Goal: Communication & Community: Answer question/provide support

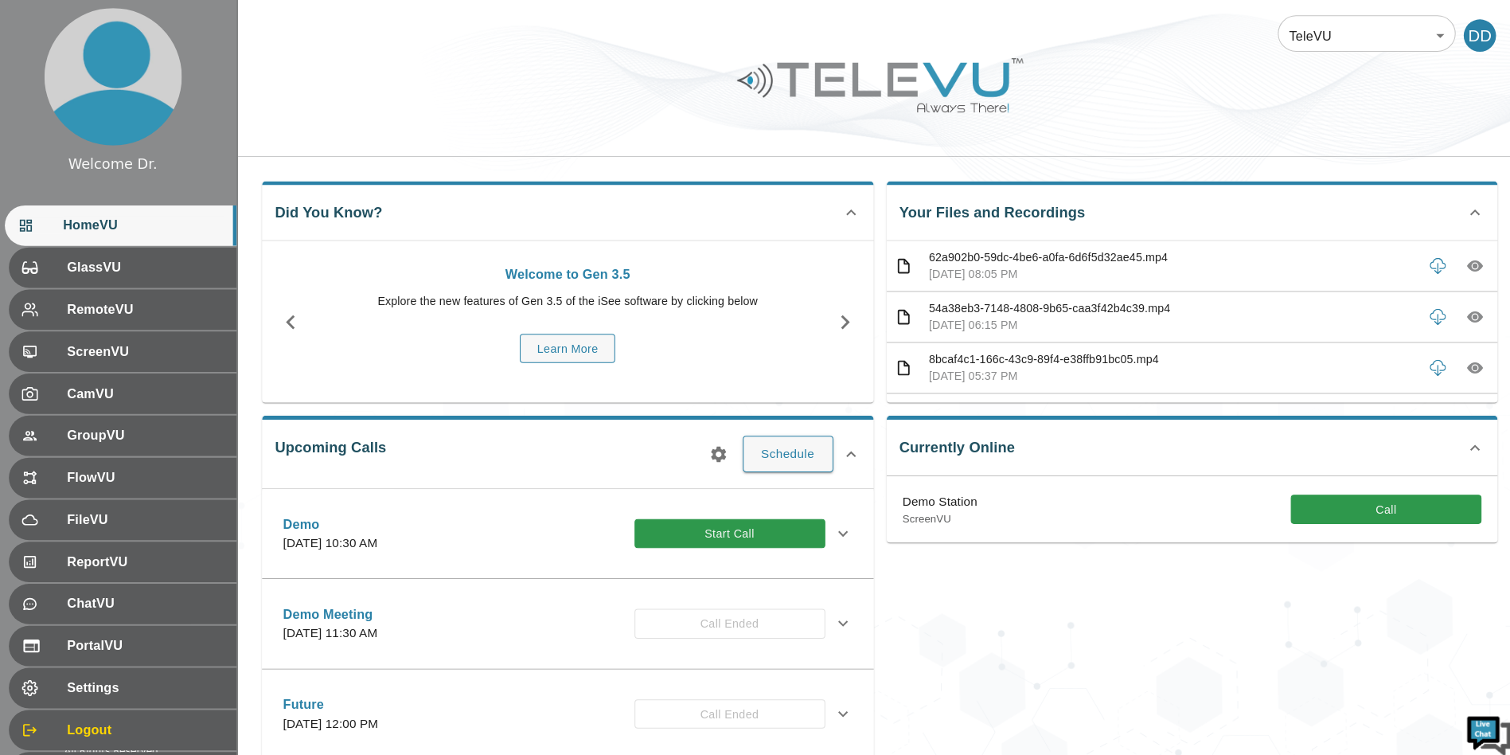
click at [558, 120] on div at bounding box center [877, 96] width 1265 height 90
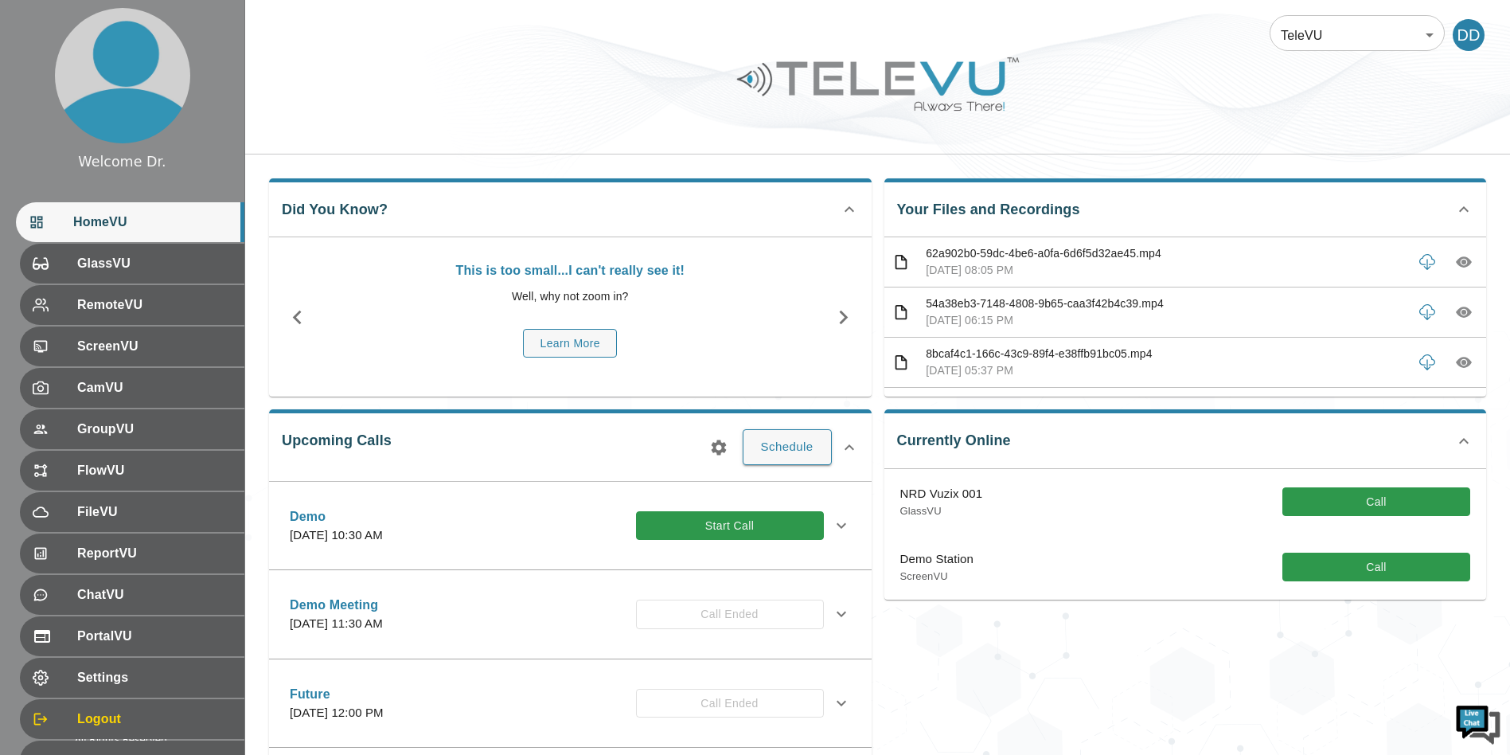
click at [252, 303] on div "Did You Know? This is too small...I can't really see it! Well, why not zoom in?…" at bounding box center [877, 593] width 1265 height 879
click at [1343, 501] on button "Call" at bounding box center [1376, 501] width 188 height 29
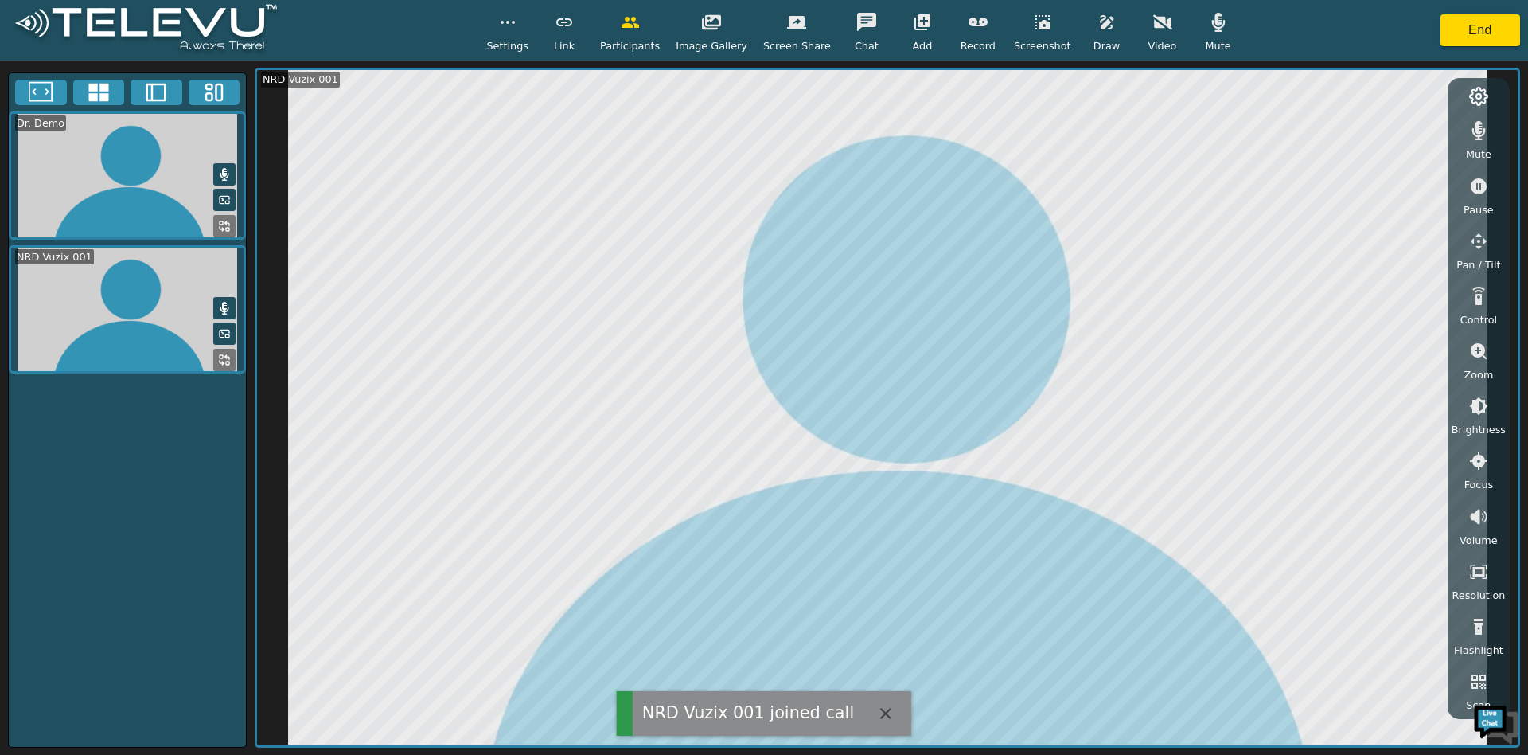
click at [1205, 41] on span "Mute" at bounding box center [1217, 45] width 25 height 15
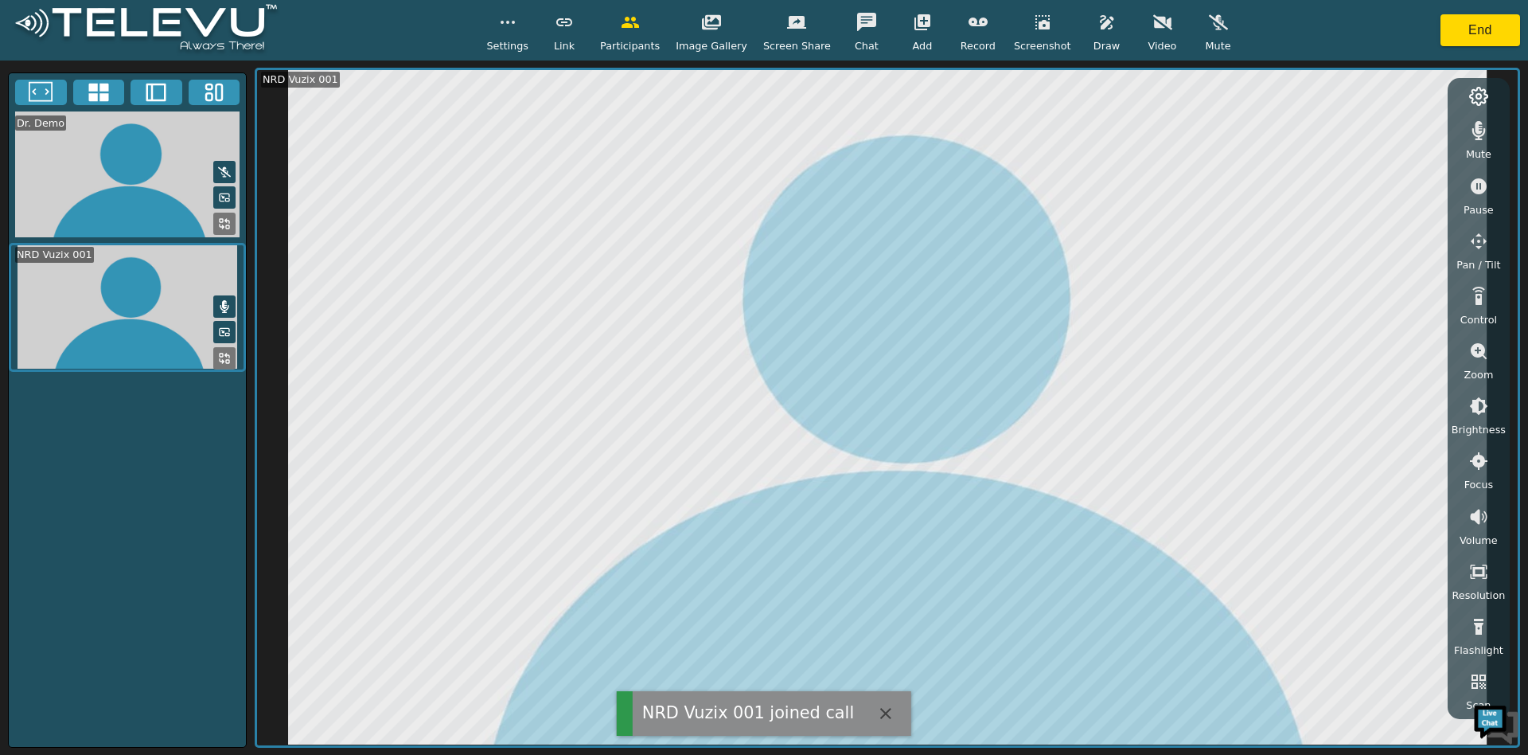
click at [231, 302] on button at bounding box center [224, 306] width 22 height 22
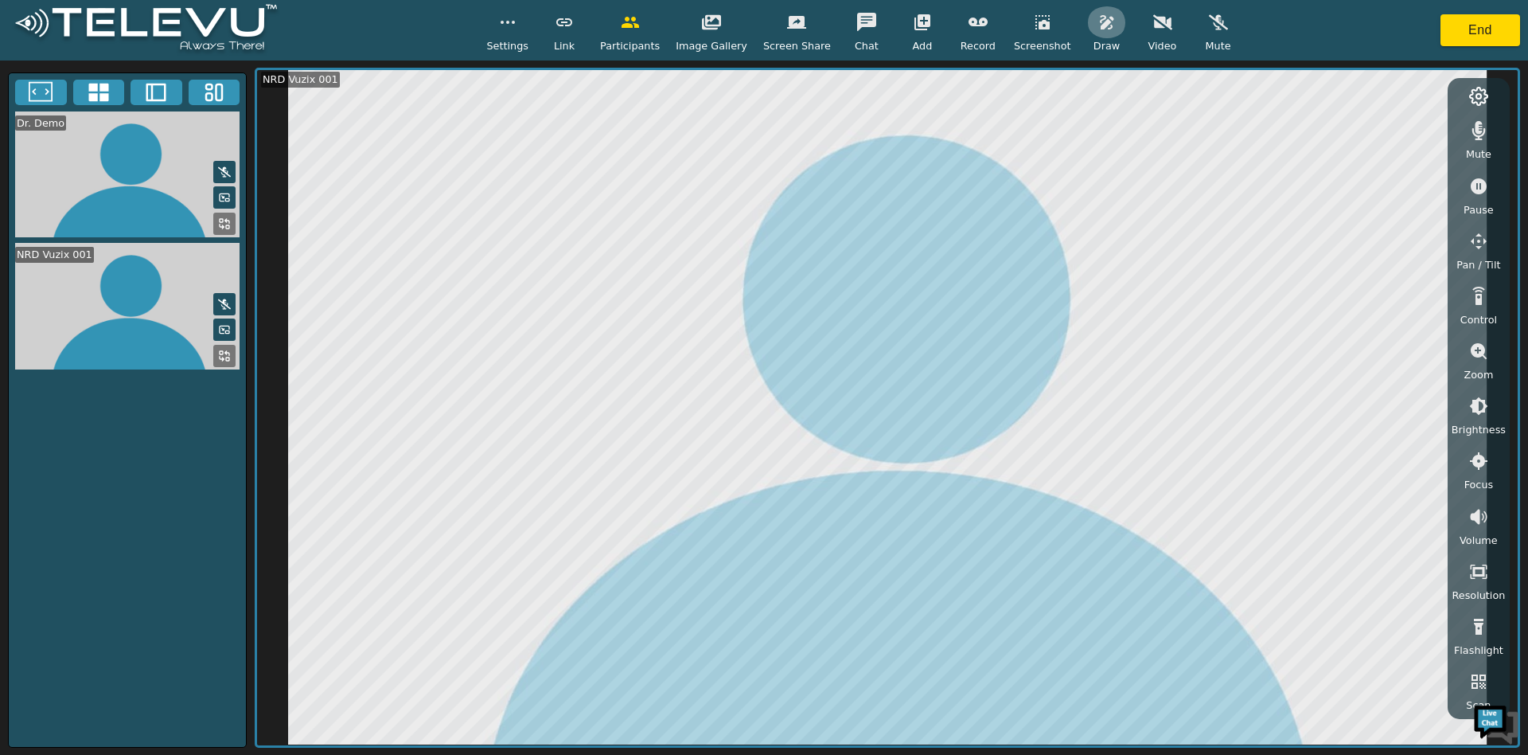
click at [1089, 7] on button "button" at bounding box center [1107, 22] width 40 height 32
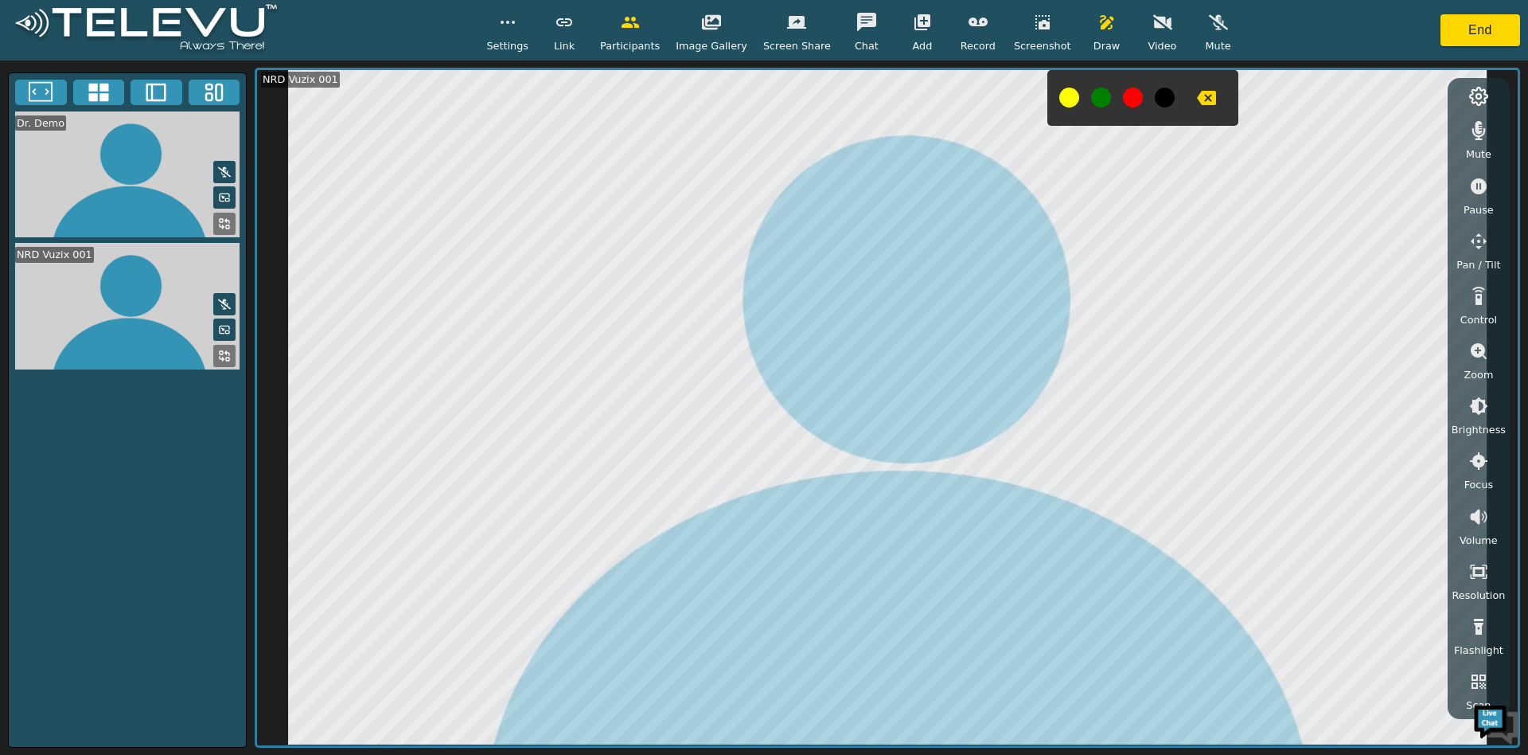
click at [1197, 107] on button "button" at bounding box center [1207, 98] width 40 height 32
click at [1098, 31] on icon "button" at bounding box center [1107, 22] width 19 height 19
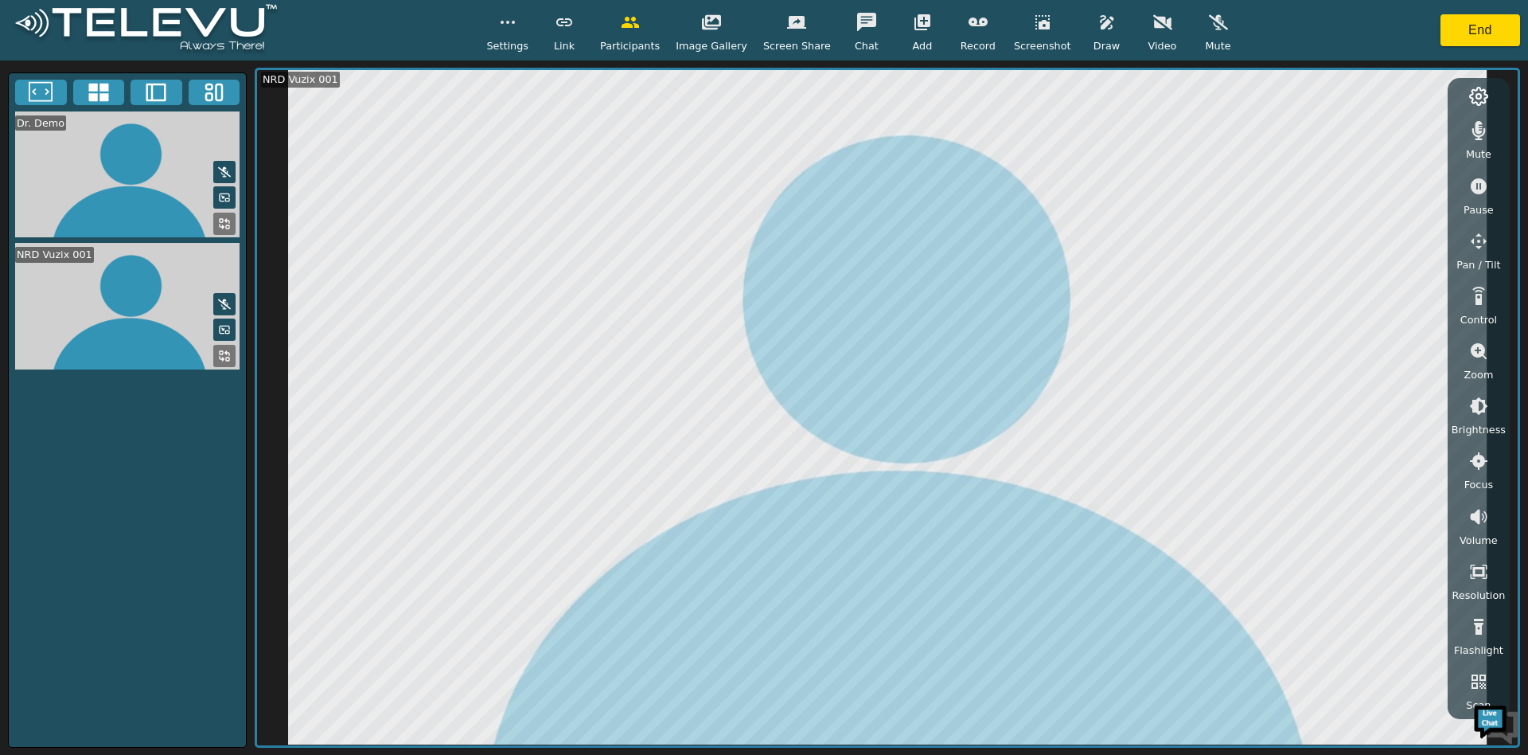
click at [1106, 16] on button "button" at bounding box center [1107, 22] width 40 height 32
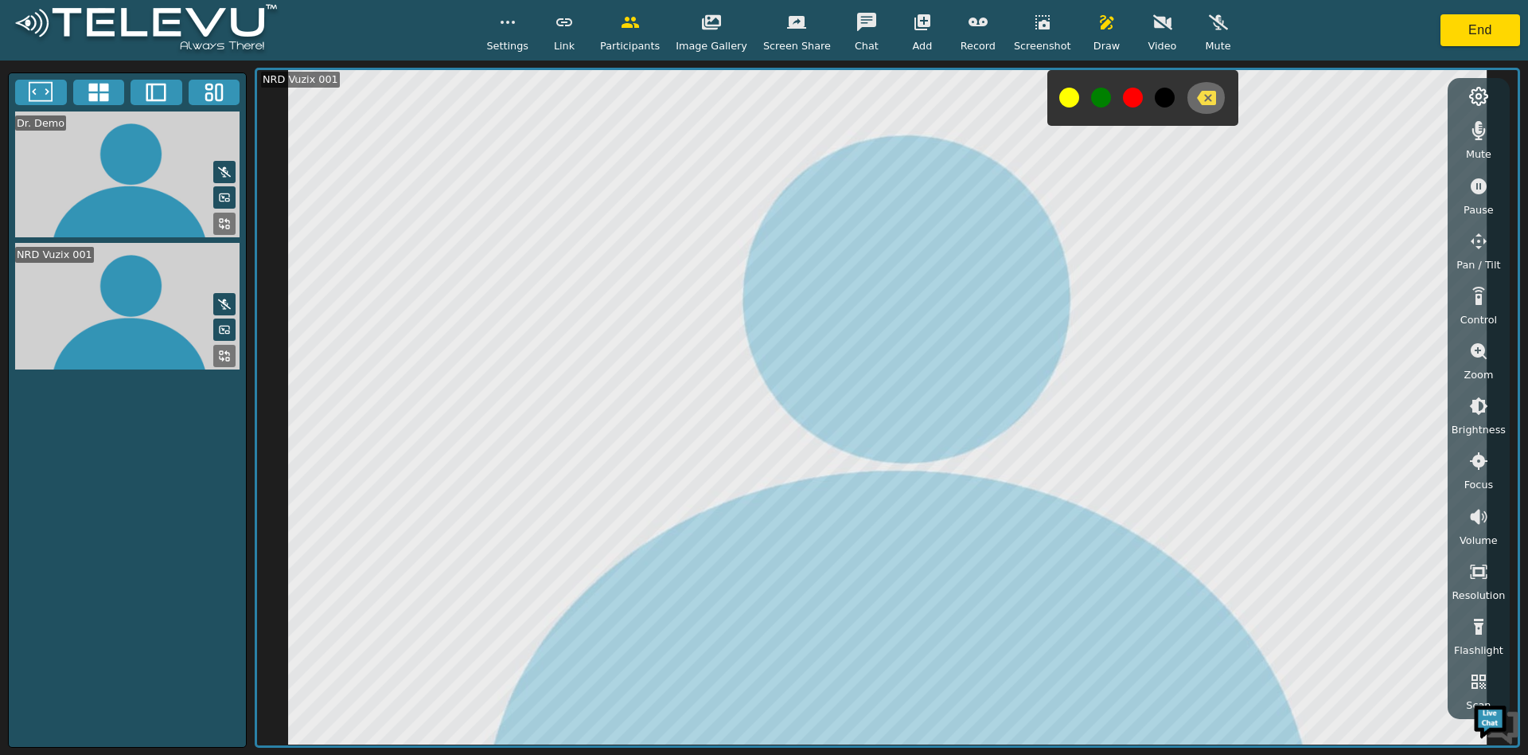
click at [1200, 101] on button "button" at bounding box center [1207, 98] width 40 height 32
click at [1197, 103] on icon "button" at bounding box center [1206, 98] width 19 height 14
click at [1087, 37] on button "button" at bounding box center [1107, 22] width 40 height 32
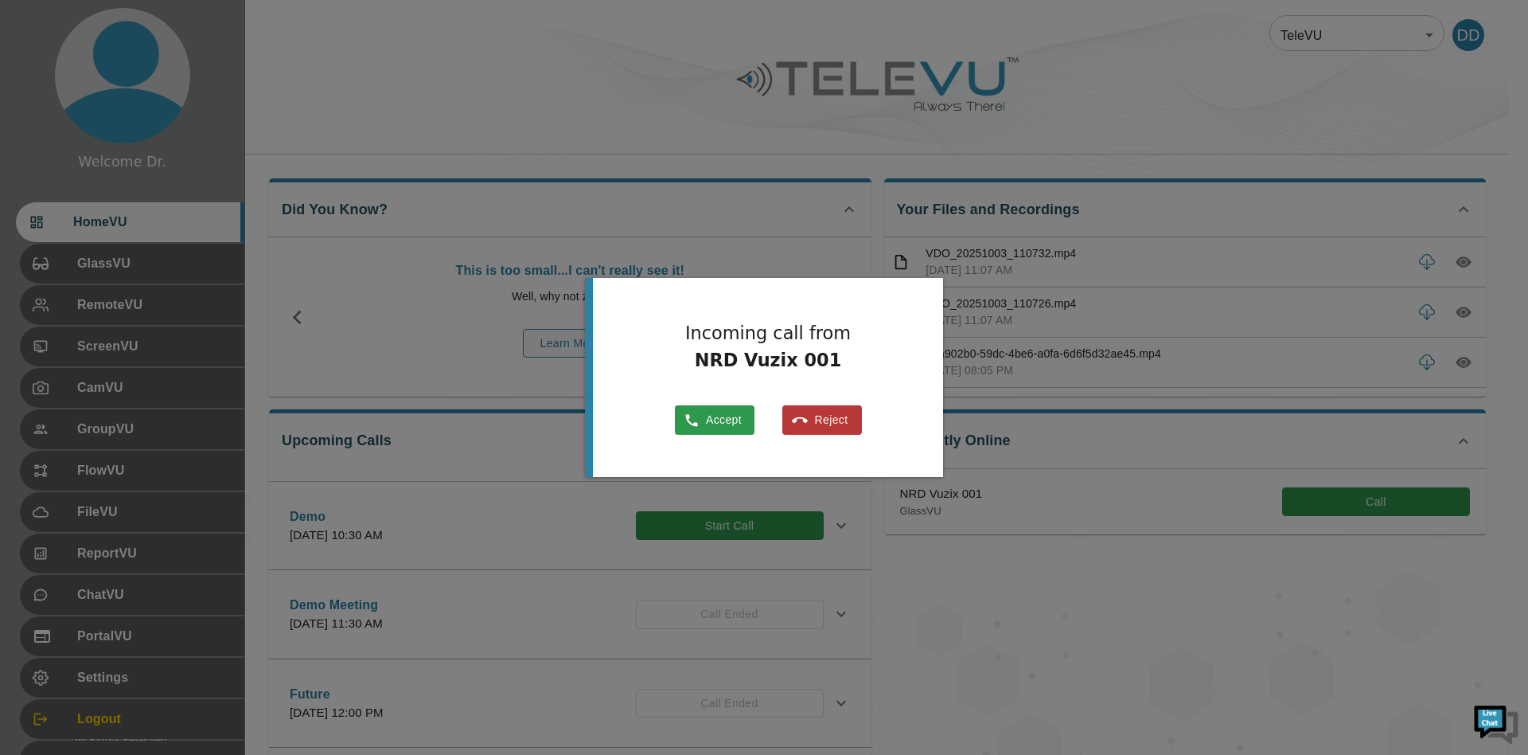
click at [1297, 599] on div at bounding box center [764, 377] width 1528 height 755
click at [809, 411] on button "Reject" at bounding box center [822, 419] width 80 height 31
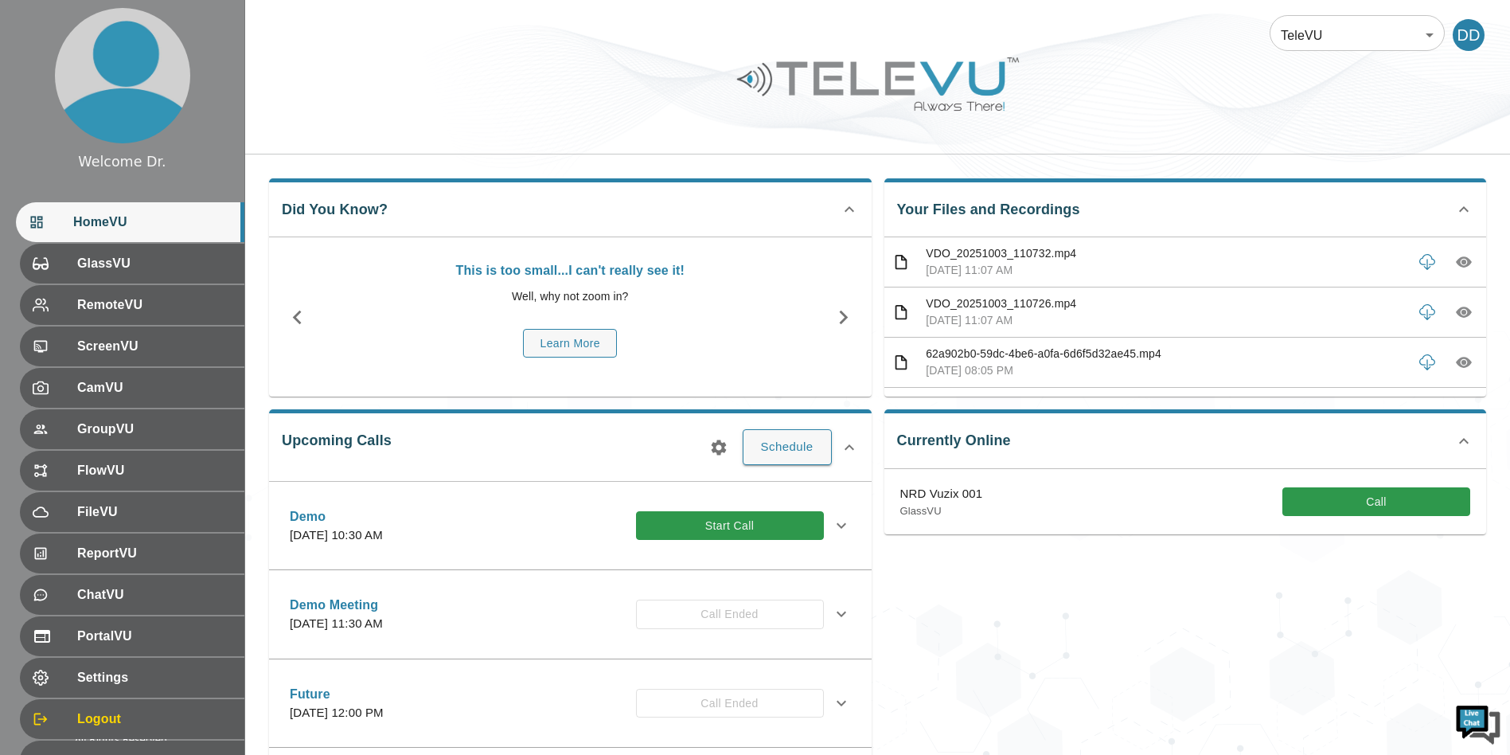
click at [1015, 553] on div "Currently Online NRD Vuzix 001 GlassVU Call" at bounding box center [1179, 603] width 615 height 415
click at [1368, 509] on button "Call" at bounding box center [1376, 501] width 188 height 29
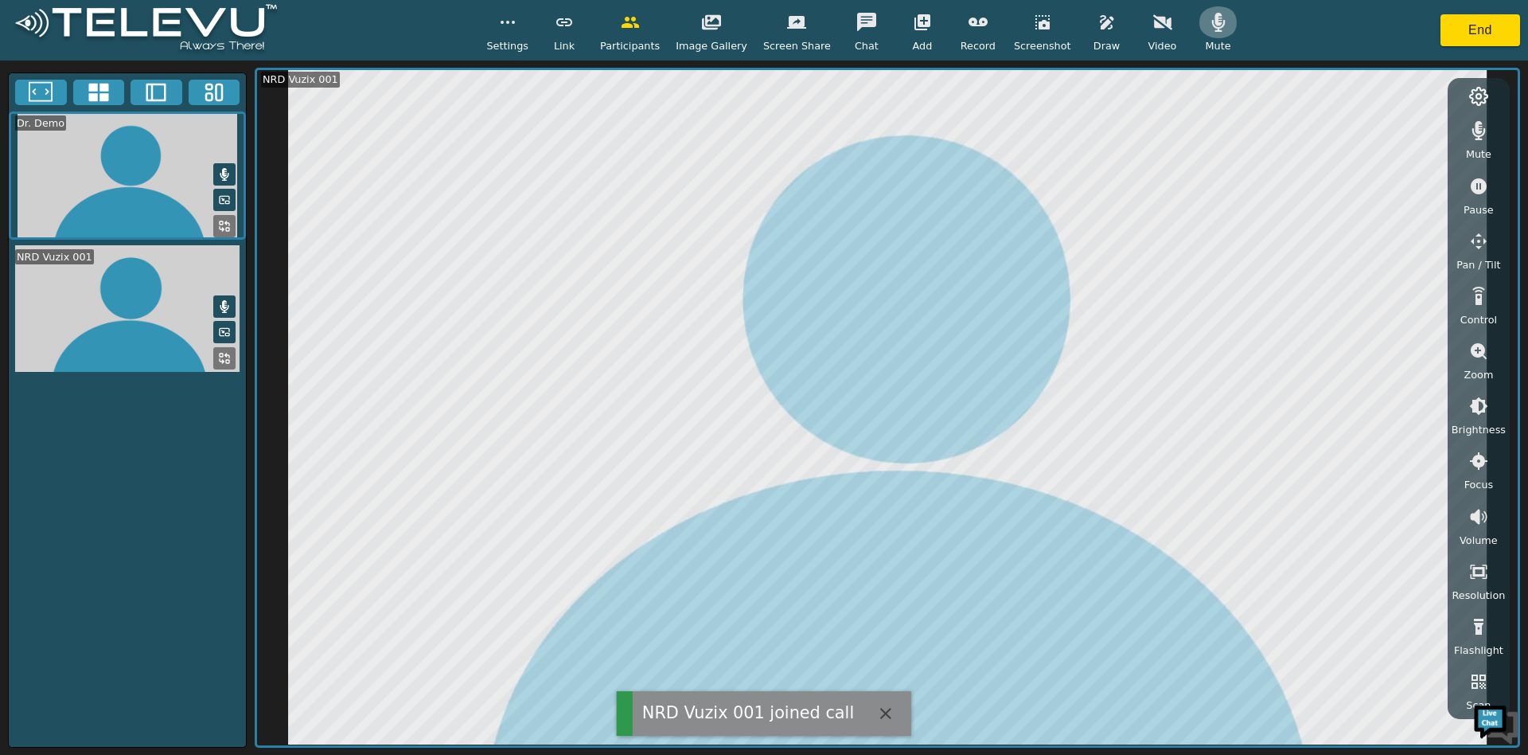
click at [1212, 21] on button "button" at bounding box center [1219, 22] width 40 height 32
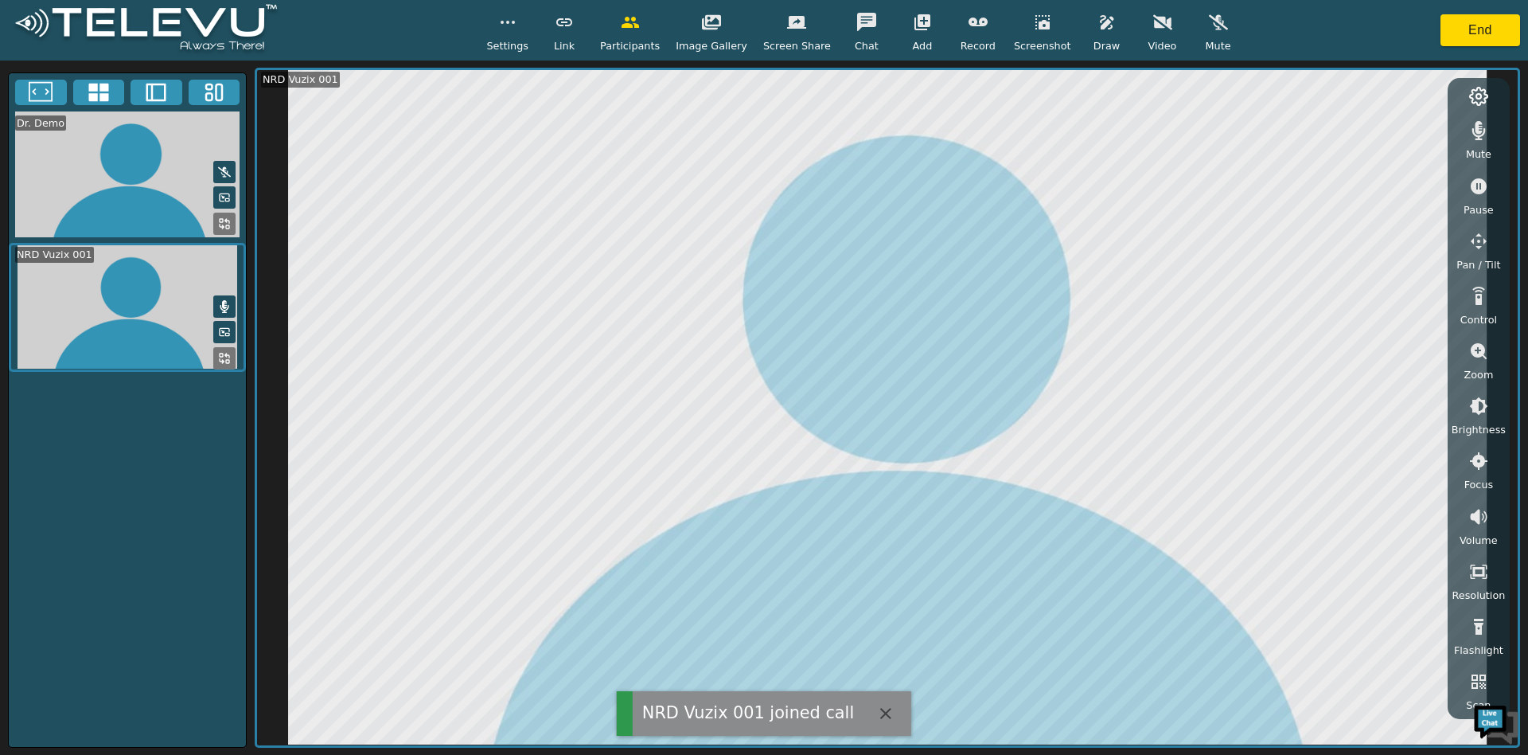
click at [224, 301] on icon at bounding box center [224, 306] width 9 height 13
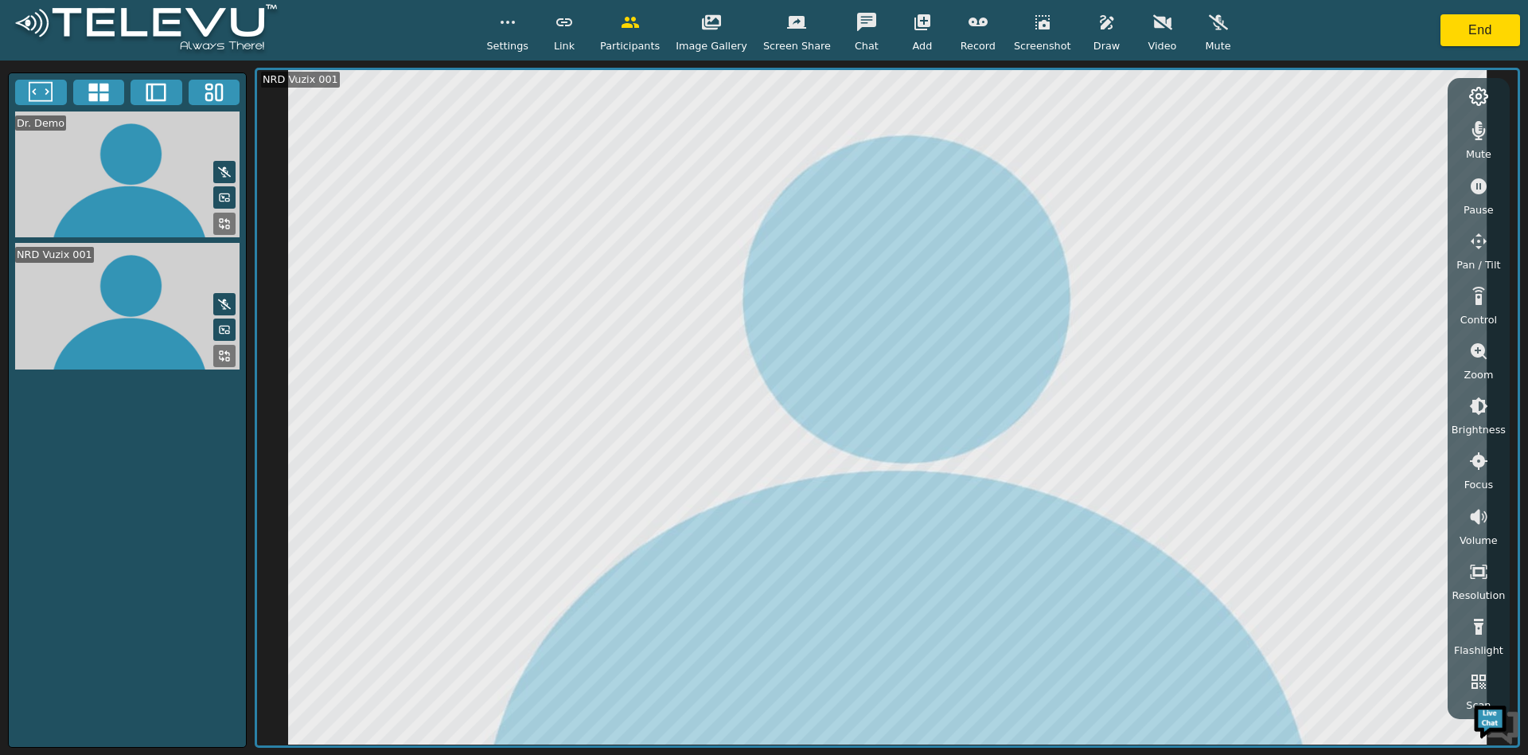
click at [1473, 363] on button "button" at bounding box center [1479, 351] width 40 height 32
click at [1465, 400] on button "button" at bounding box center [1479, 406] width 40 height 32
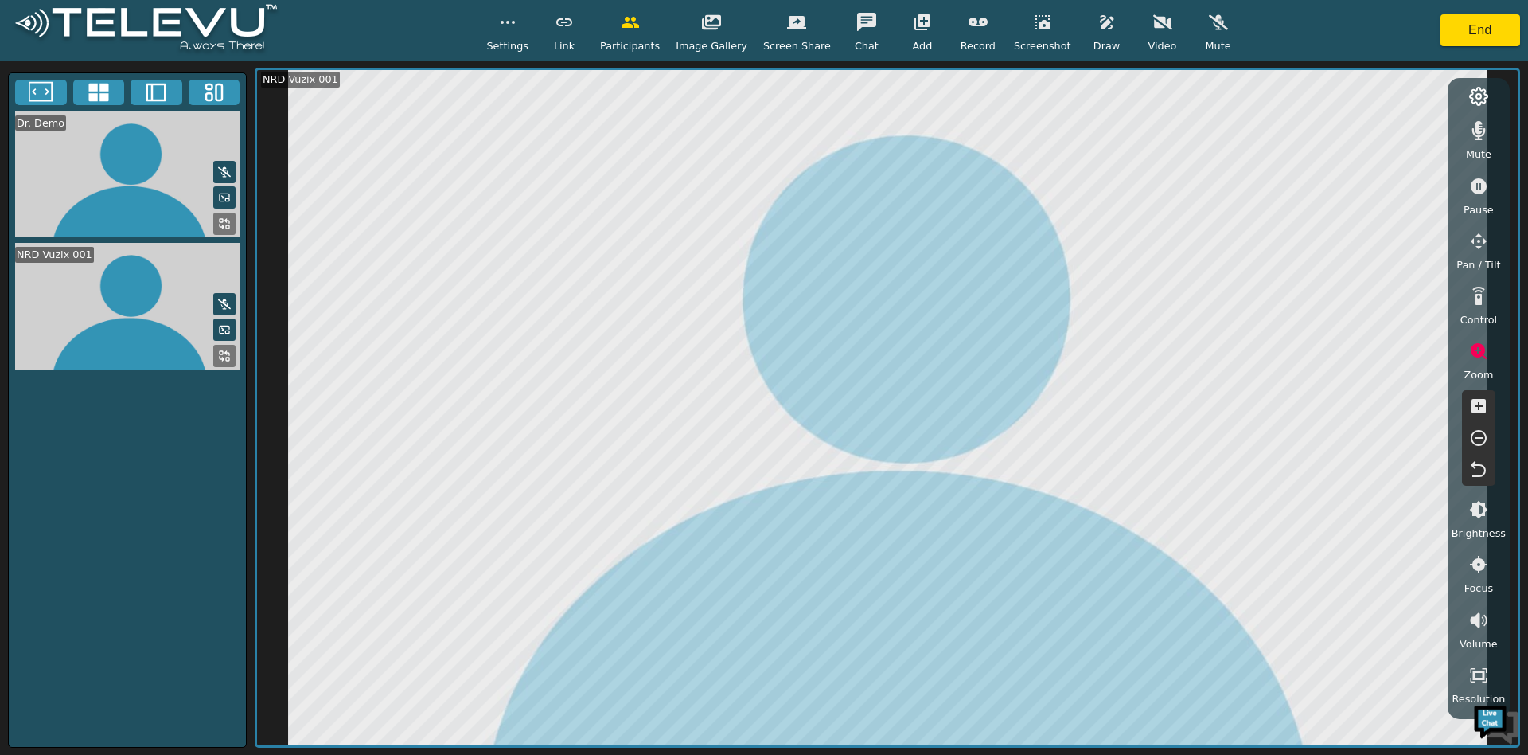
click at [1479, 478] on icon "button" at bounding box center [1478, 469] width 19 height 19
click at [1480, 330] on span "Zoom" at bounding box center [1478, 337] width 29 height 15
click at [1497, 322] on div "Zoom" at bounding box center [1479, 321] width 40 height 47
click at [1475, 364] on icon "button" at bounding box center [1479, 368] width 14 height 14
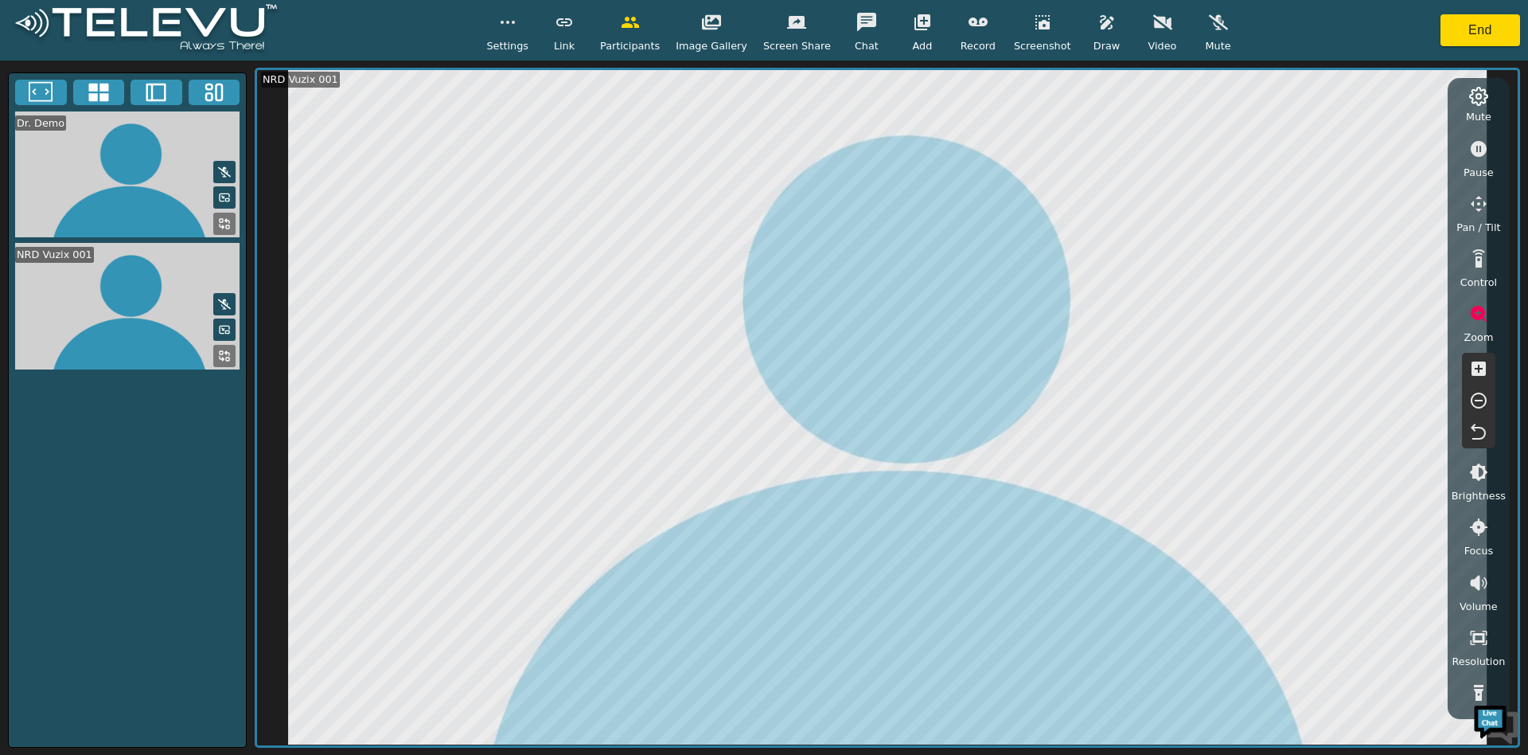
click at [1475, 364] on icon "button" at bounding box center [1479, 368] width 14 height 14
click at [1477, 138] on icon "button" at bounding box center [1478, 129] width 19 height 19
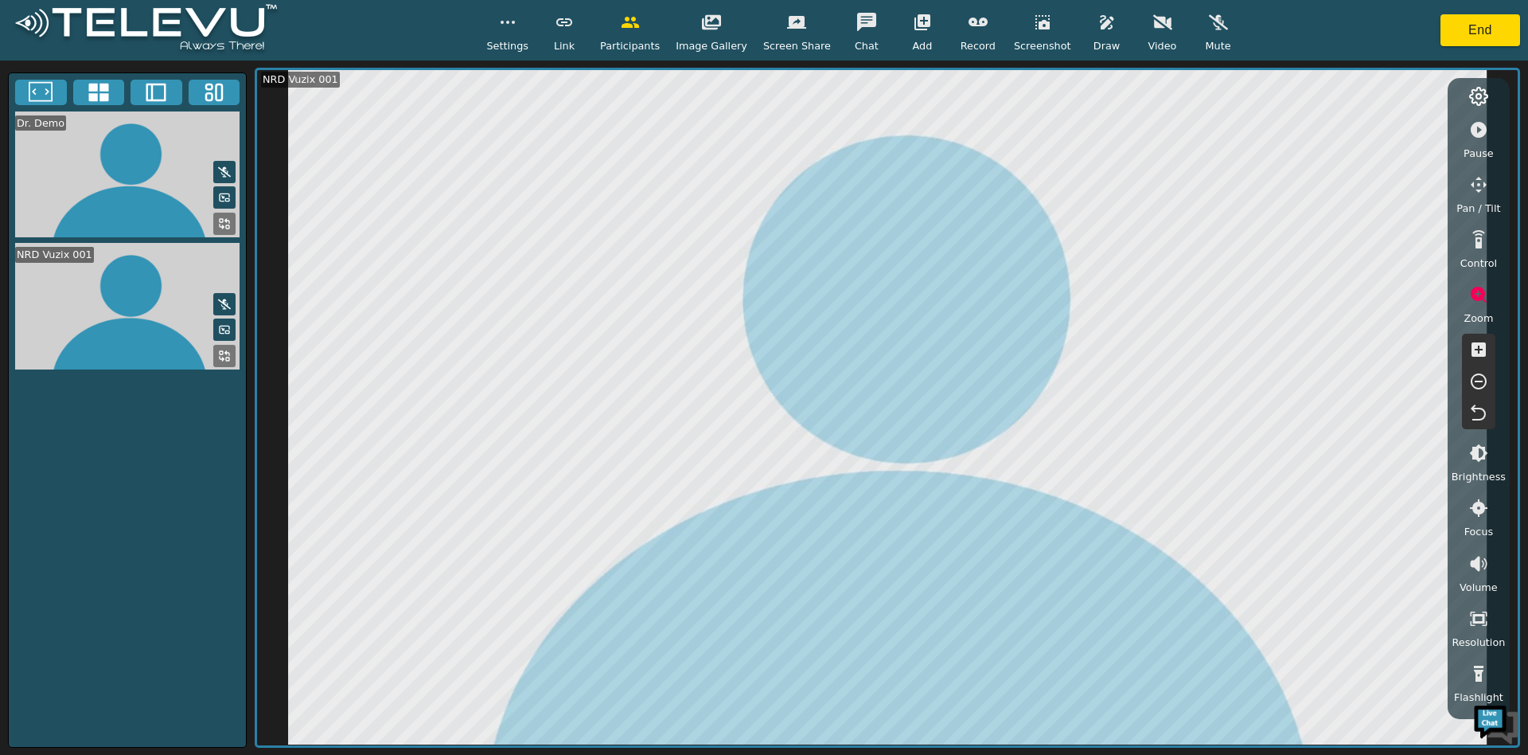
click at [1093, 37] on button "button" at bounding box center [1107, 22] width 40 height 32
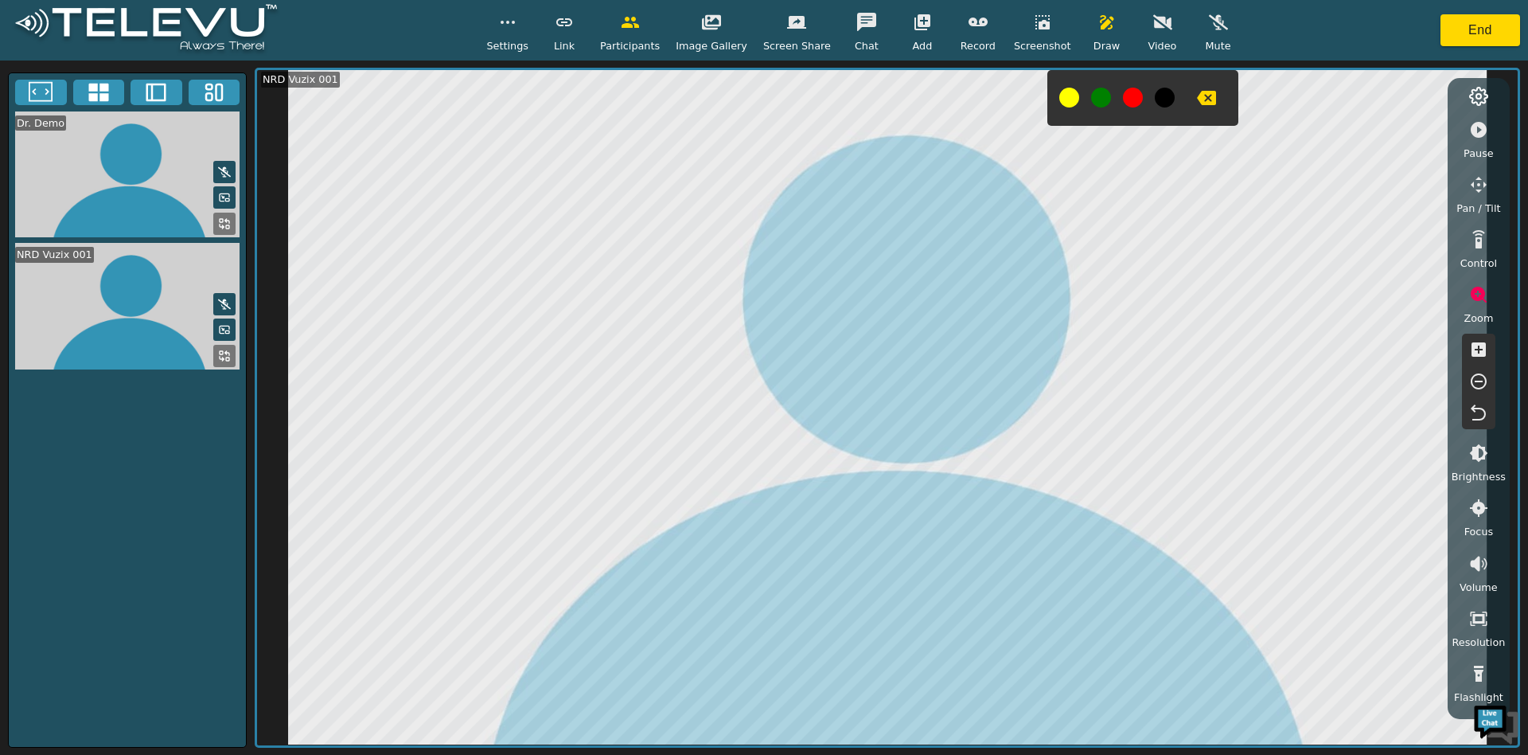
click at [1197, 98] on icon "button" at bounding box center [1206, 98] width 19 height 14
click at [1123, 97] on button at bounding box center [1133, 98] width 20 height 20
click at [1203, 94] on button "button" at bounding box center [1207, 98] width 40 height 32
click at [1100, 26] on icon "button" at bounding box center [1107, 22] width 14 height 14
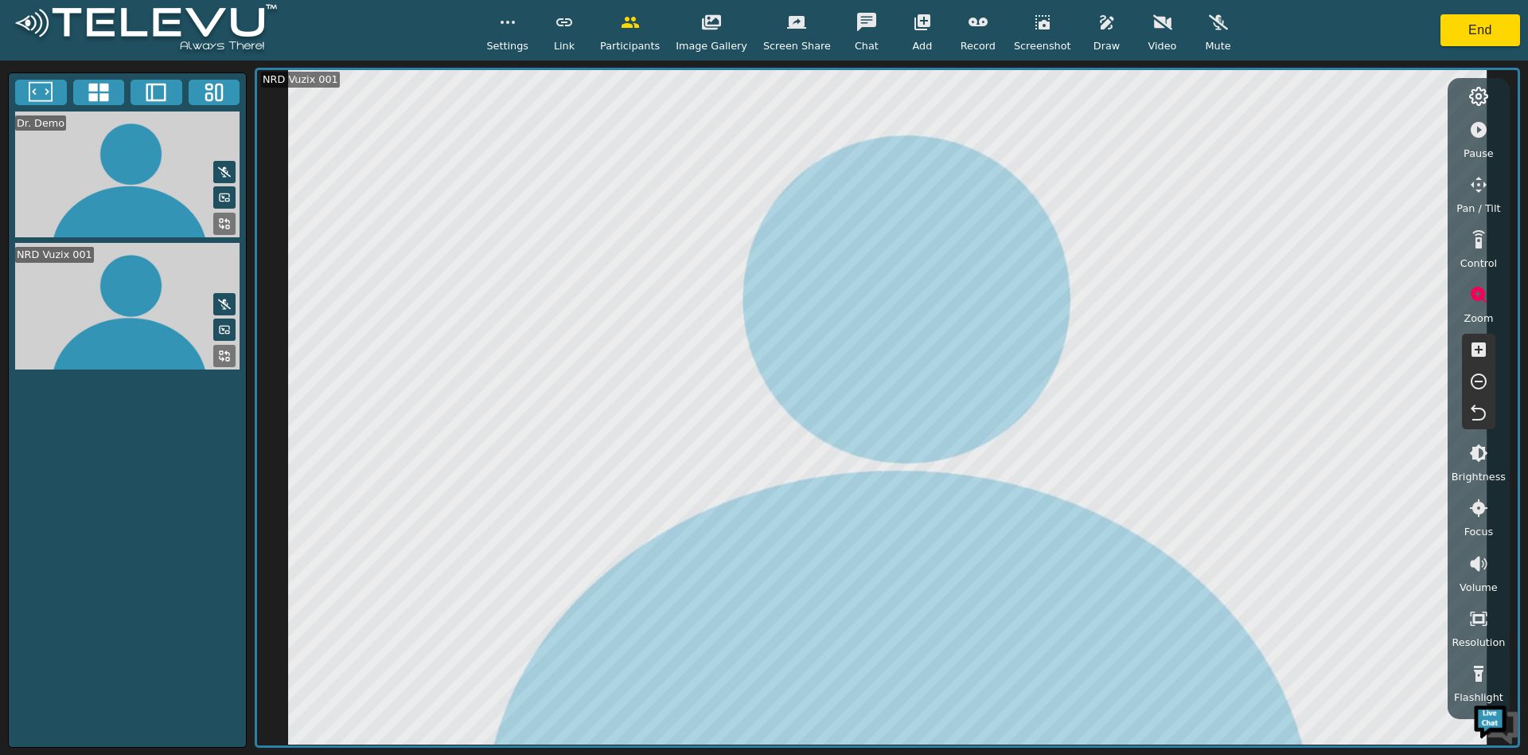
click at [1467, 114] on div "Pause" at bounding box center [1479, 137] width 40 height 47
click at [1480, 423] on button "button" at bounding box center [1479, 413] width 40 height 32
click at [1470, 279] on div "Zoom" at bounding box center [1479, 302] width 40 height 47
